Goal: Transaction & Acquisition: Obtain resource

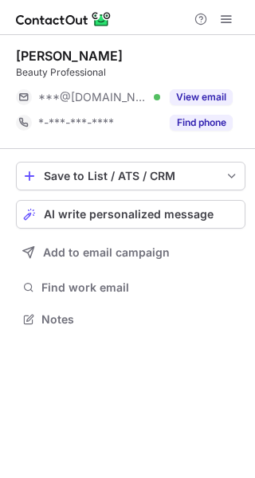
scroll to position [309, 255]
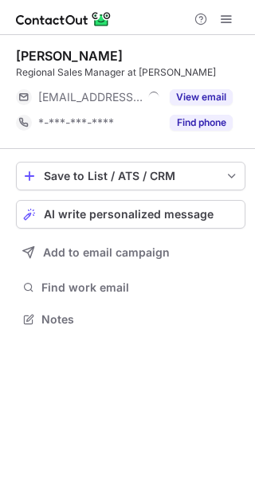
scroll to position [309, 255]
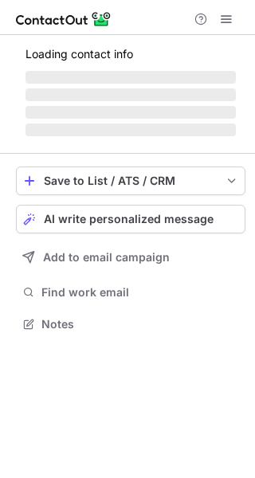
scroll to position [313, 255]
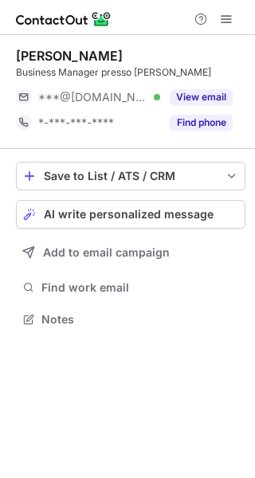
scroll to position [309, 255]
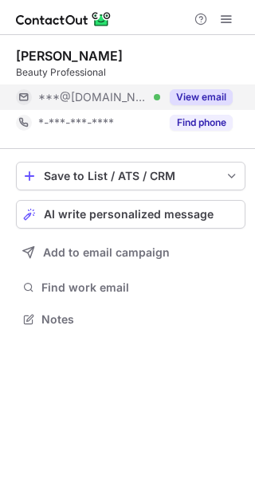
click at [194, 95] on button "View email" at bounding box center [201, 97] width 63 height 16
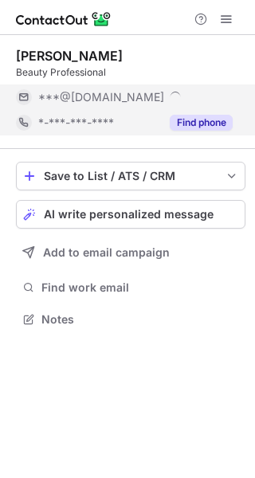
scroll to position [385, 255]
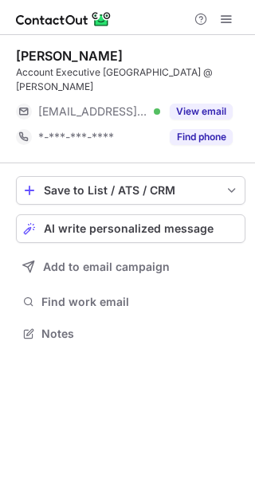
scroll to position [309, 255]
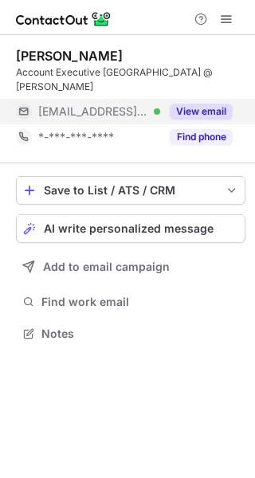
click at [208, 104] on button "View email" at bounding box center [201, 112] width 63 height 16
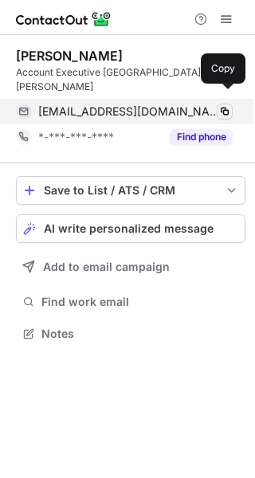
click at [228, 105] on span at bounding box center [224, 111] width 13 height 13
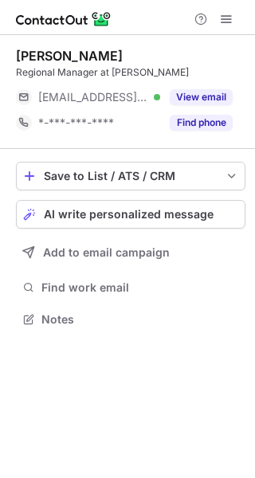
scroll to position [309, 255]
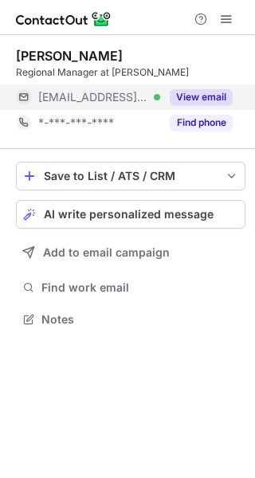
click at [180, 93] on button "View email" at bounding box center [201, 97] width 63 height 16
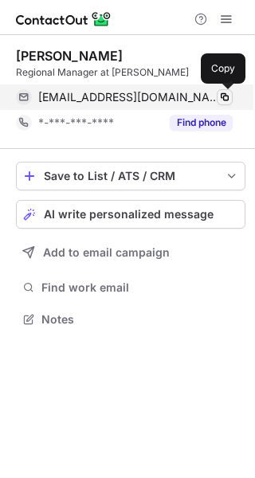
click at [229, 95] on span at bounding box center [224, 97] width 13 height 13
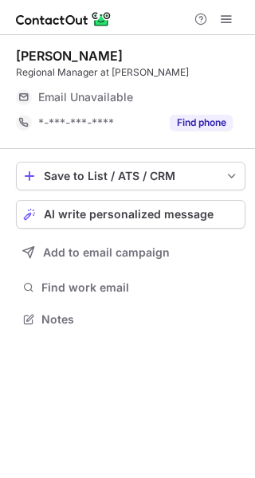
scroll to position [309, 255]
